Goal: Task Accomplishment & Management: Manage account settings

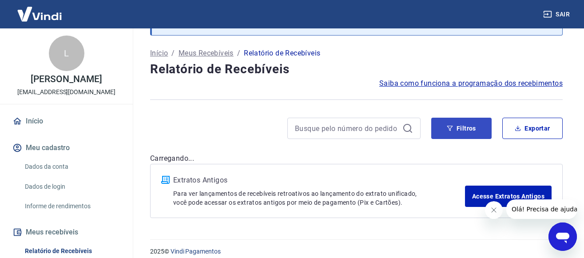
scroll to position [54, 0]
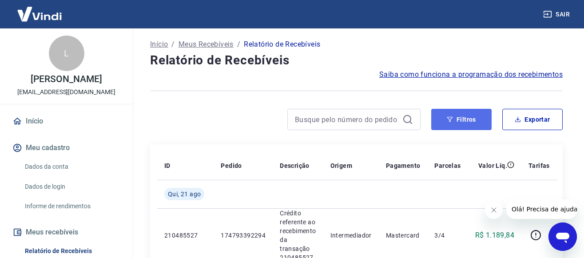
click at [460, 120] on button "Filtros" at bounding box center [461, 119] width 60 height 21
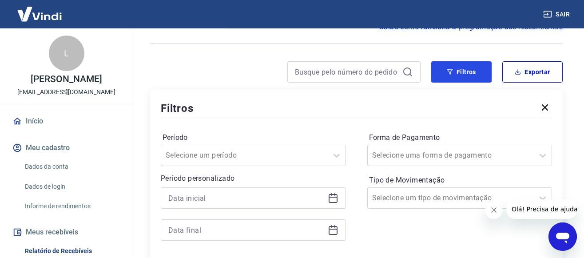
scroll to position [145, 0]
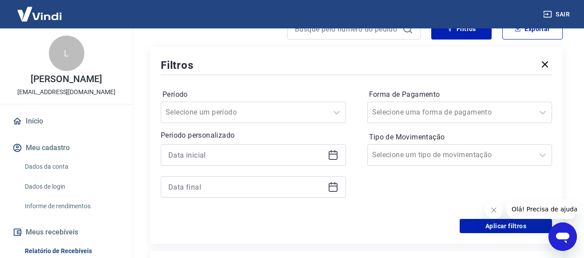
click at [333, 154] on icon at bounding box center [333, 154] width 9 height 1
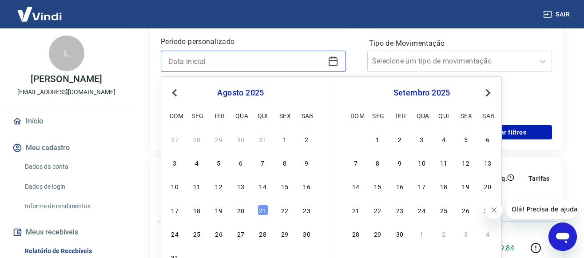
scroll to position [281, 0]
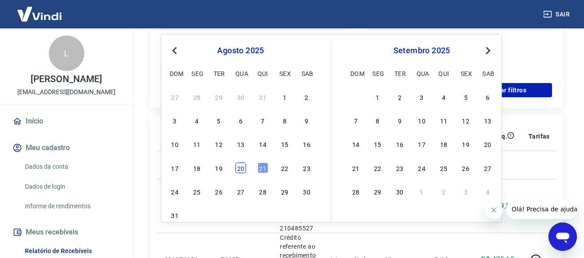
click at [237, 167] on div "20" at bounding box center [240, 168] width 11 height 11
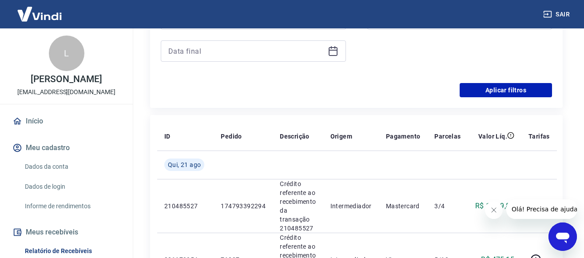
type input "20/08/2025"
click at [334, 51] on icon at bounding box center [333, 51] width 11 height 11
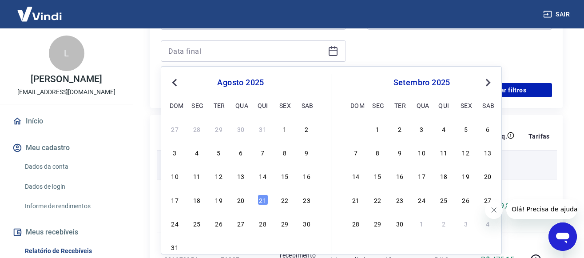
click at [243, 203] on div "20" at bounding box center [240, 200] width 11 height 11
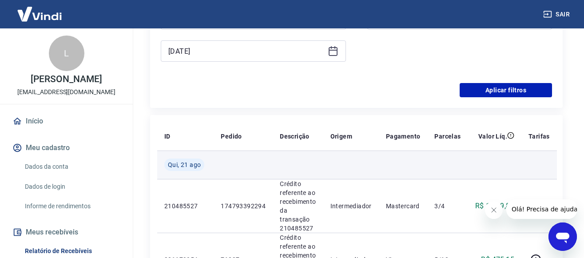
type input "20/08/2025"
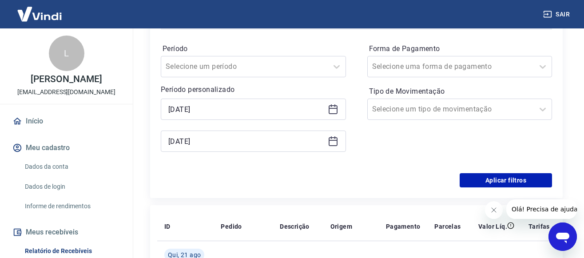
scroll to position [190, 0]
click at [542, 64] on icon at bounding box center [542, 67] width 11 height 11
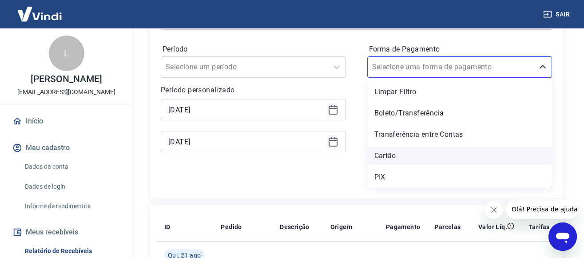
click at [380, 157] on div "Cartão" at bounding box center [459, 156] width 185 height 18
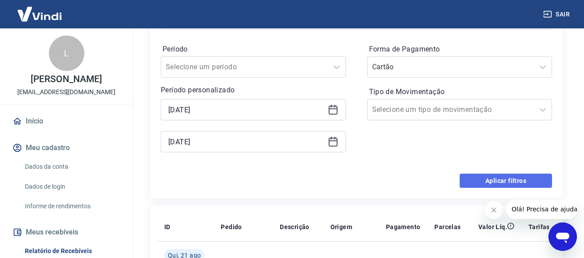
click at [512, 182] on button "Aplicar filtros" at bounding box center [506, 181] width 92 height 14
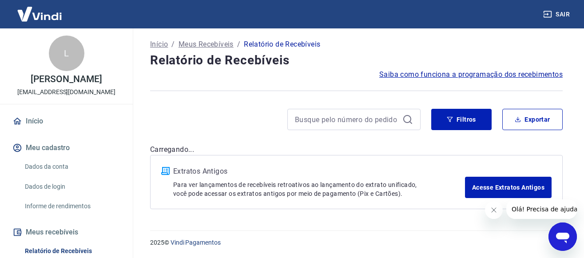
scroll to position [54, 0]
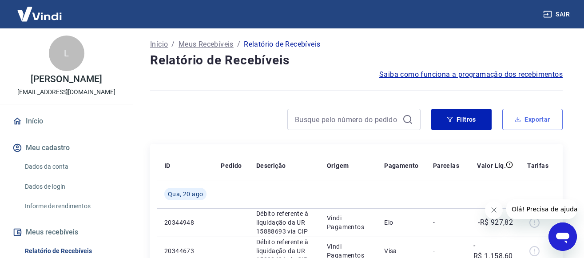
click at [534, 119] on button "Exportar" at bounding box center [532, 119] width 60 height 21
type input "20/08/2025"
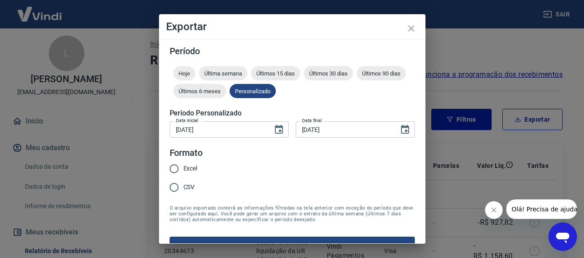
click at [173, 187] on input "CSV" at bounding box center [174, 187] width 19 height 19
radio input "true"
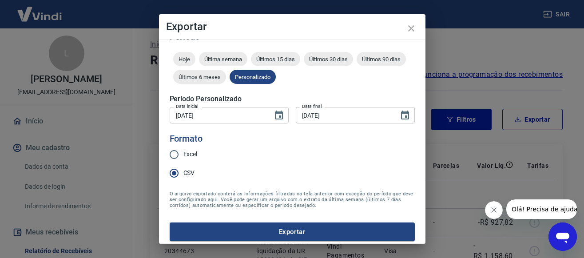
scroll to position [19, 0]
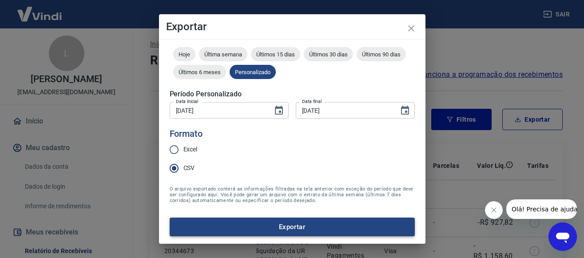
click at [299, 227] on button "Exportar" at bounding box center [292, 227] width 245 height 19
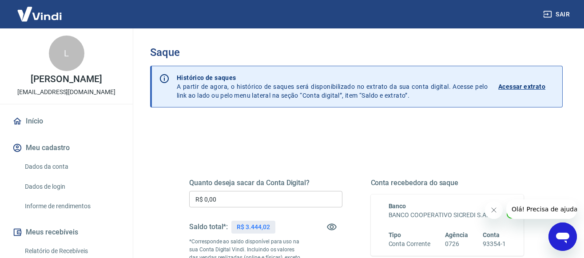
click at [219, 198] on input "R$ 0,00" at bounding box center [265, 199] width 153 height 16
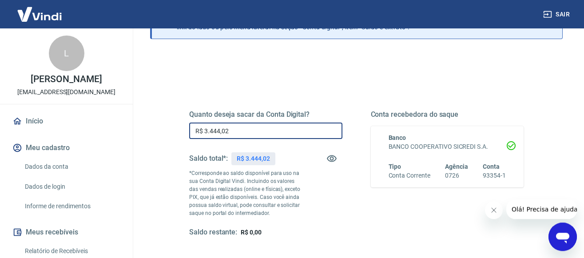
scroll to position [136, 0]
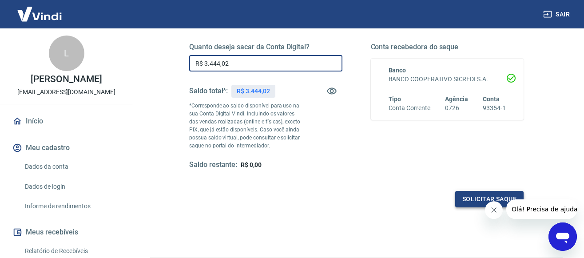
type input "R$ 3.444,02"
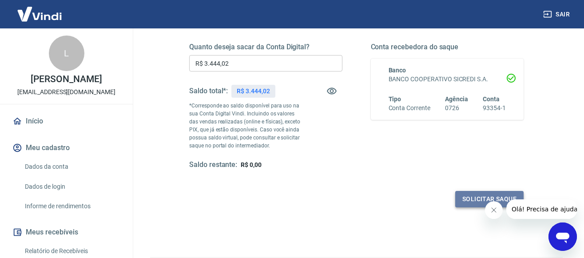
click at [476, 196] on button "Solicitar saque" at bounding box center [489, 199] width 68 height 16
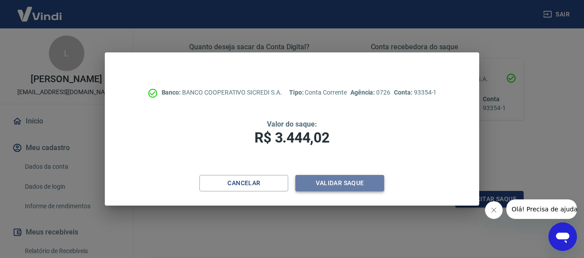
click at [333, 182] on button "Validar saque" at bounding box center [339, 183] width 89 height 16
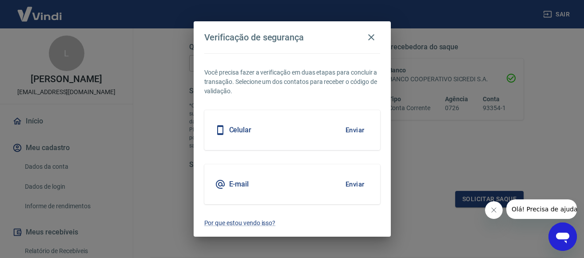
click at [352, 131] on button "Enviar" at bounding box center [355, 130] width 29 height 19
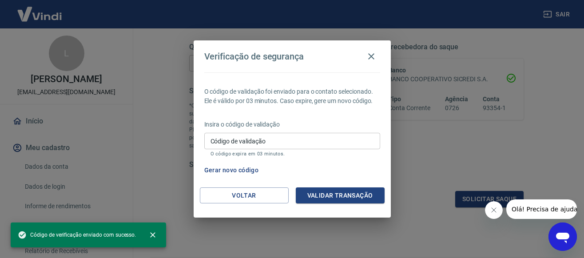
click at [246, 138] on input "Código de validação" at bounding box center [292, 141] width 176 height 16
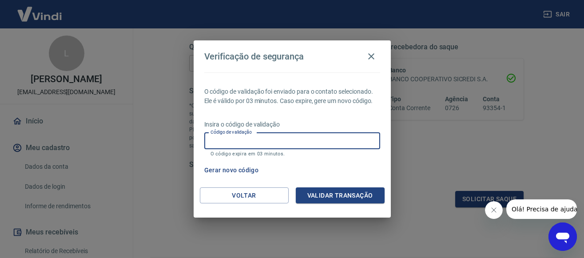
type input "2"
type input "658713"
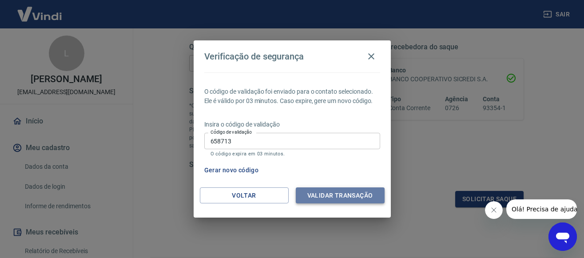
click at [324, 195] on button "Validar transação" at bounding box center [340, 195] width 89 height 16
